Goal: Register for event/course

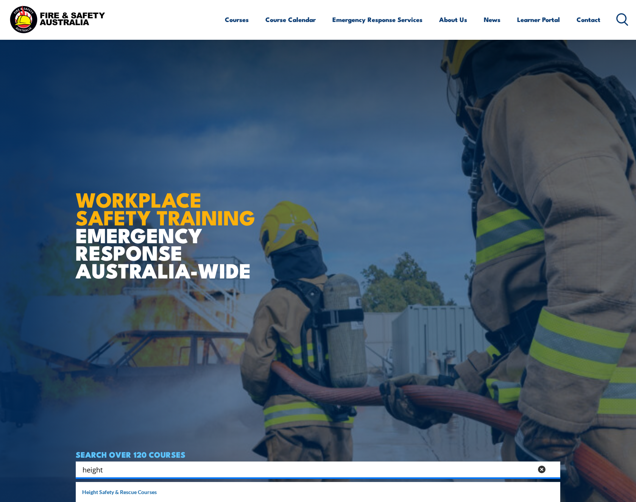
scroll to position [265, 0]
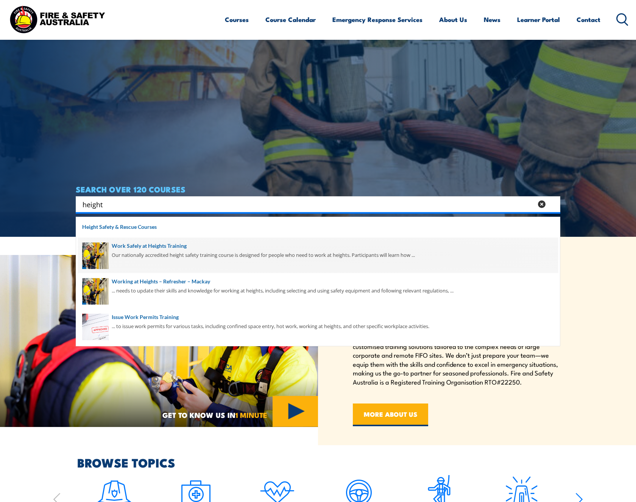
type input "height"
click at [175, 247] on span at bounding box center [318, 255] width 480 height 36
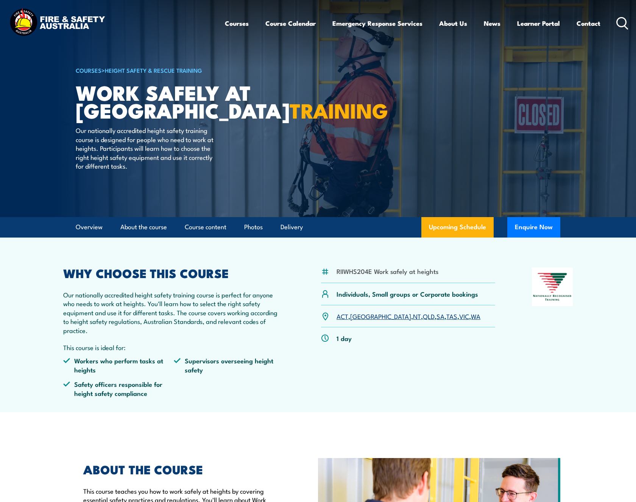
click at [413, 315] on link "NT" at bounding box center [417, 315] width 8 height 9
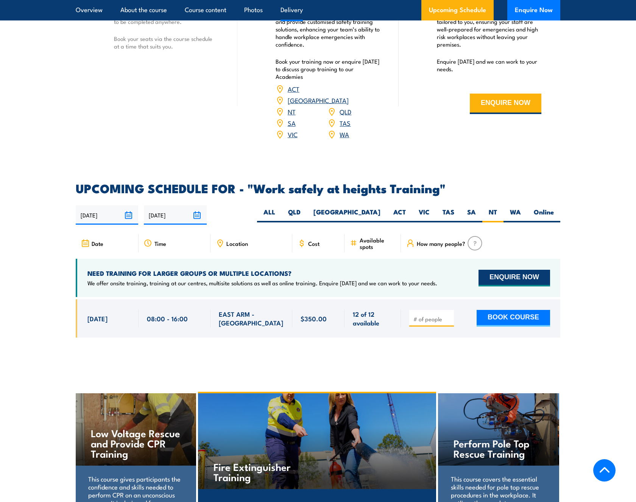
scroll to position [1016, 0]
